Goal: Information Seeking & Learning: Check status

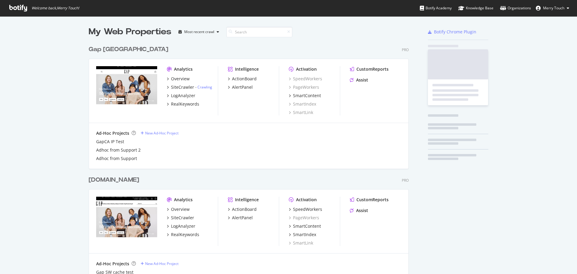
scroll to position [269, 568]
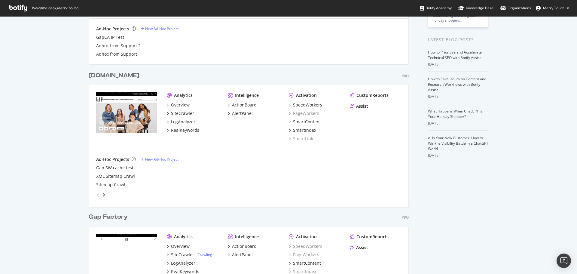
scroll to position [120, 0]
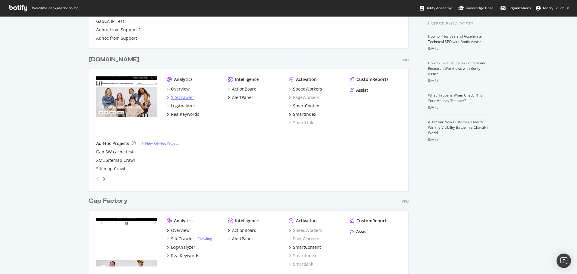
click at [187, 97] on div "SiteCrawler" at bounding box center [182, 97] width 23 height 6
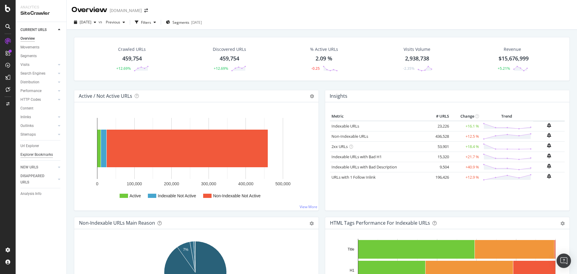
click at [35, 155] on div "Explorer Bookmarks" at bounding box center [36, 155] width 32 height 6
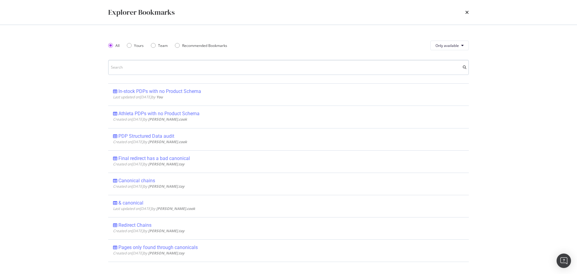
click at [220, 69] on input "modal" at bounding box center [288, 67] width 361 height 15
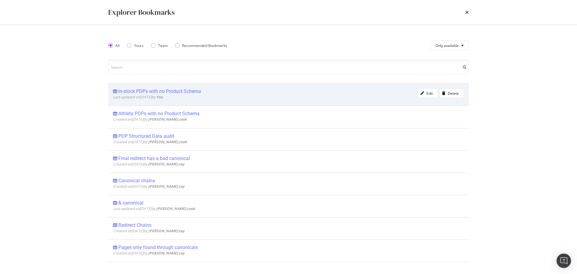
click at [181, 91] on div "In-stock PDPs with no Product Schema" at bounding box center [159, 91] width 83 height 6
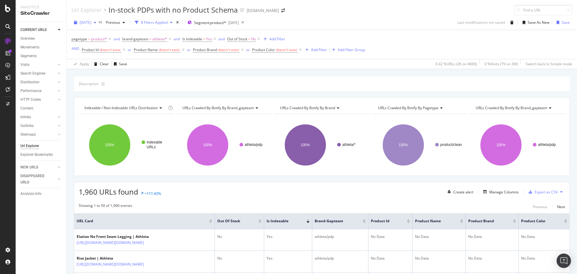
click at [91, 24] on span "[DATE]" at bounding box center [86, 22] width 12 height 5
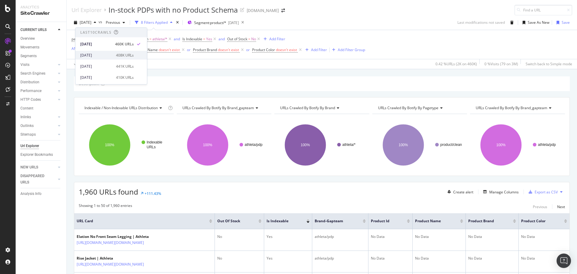
click at [95, 55] on div "[DATE]" at bounding box center [96, 55] width 32 height 5
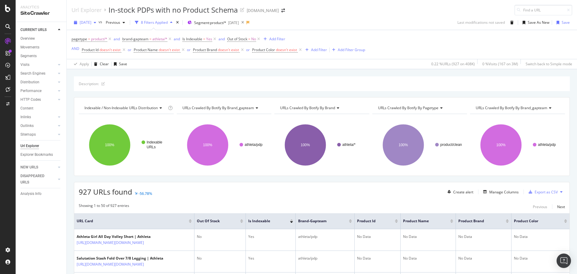
click at [87, 22] on span "[DATE]" at bounding box center [86, 22] width 12 height 5
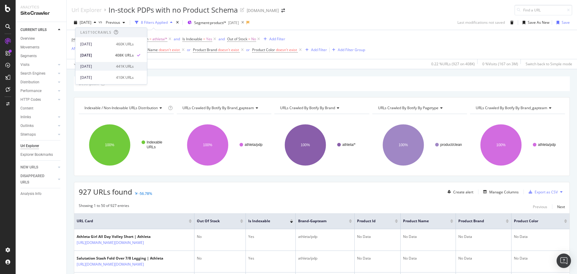
click at [97, 68] on div "[DATE]" at bounding box center [96, 66] width 32 height 5
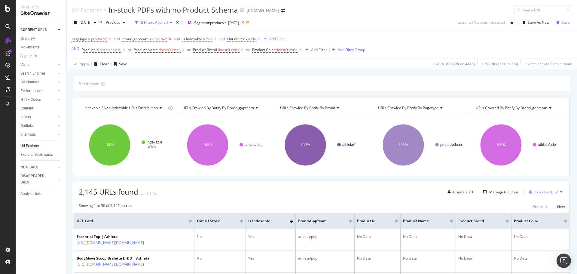
click at [170, 40] on icon at bounding box center [169, 39] width 5 height 6
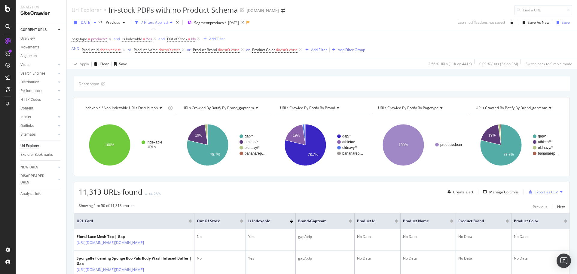
click at [85, 22] on span "[DATE]" at bounding box center [86, 22] width 12 height 5
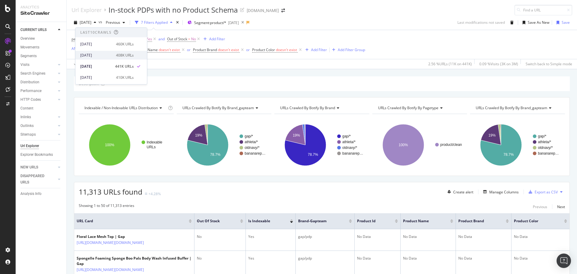
click at [96, 54] on div "[DATE]" at bounding box center [96, 55] width 32 height 5
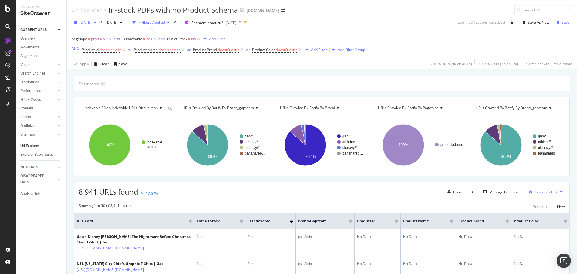
click at [91, 23] on span "[DATE]" at bounding box center [86, 22] width 12 height 5
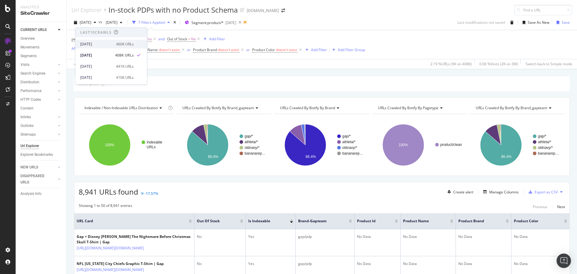
click at [97, 45] on div "[DATE]" at bounding box center [96, 43] width 32 height 5
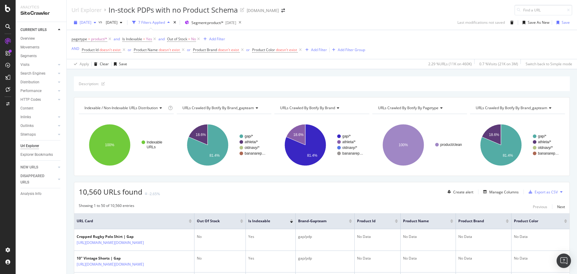
click at [91, 20] on span "[DATE]" at bounding box center [86, 22] width 12 height 5
click at [407, 33] on div "pagetype = product/* and Is Indexable = Yes and Out of Stock = No Add Filter AN…" at bounding box center [322, 44] width 501 height 29
click at [118, 21] on span "[DATE]" at bounding box center [110, 22] width 14 height 5
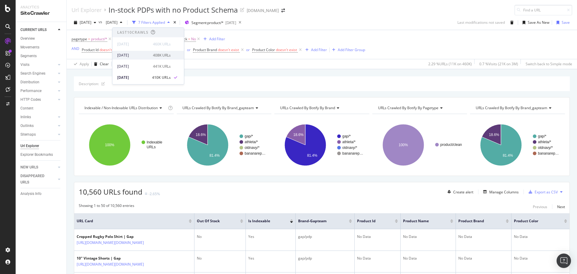
click at [143, 55] on div "[DATE]" at bounding box center [133, 55] width 32 height 5
click at [383, 23] on div "[DATE] vs Previous 7 Filters Applied Segment: product/* [DATE] Last modificatio…" at bounding box center [322, 24] width 511 height 12
click at [382, 8] on div "Url Explorer In-stock PDPs with no Product Schema [DOMAIN_NAME]" at bounding box center [322, 7] width 511 height 15
click at [367, 71] on div "Description: Indexable / Non-Indexable URLs distribution Chart (by Value) Table…" at bounding box center [322, 76] width 511 height 14
